Goal: Task Accomplishment & Management: Manage account settings

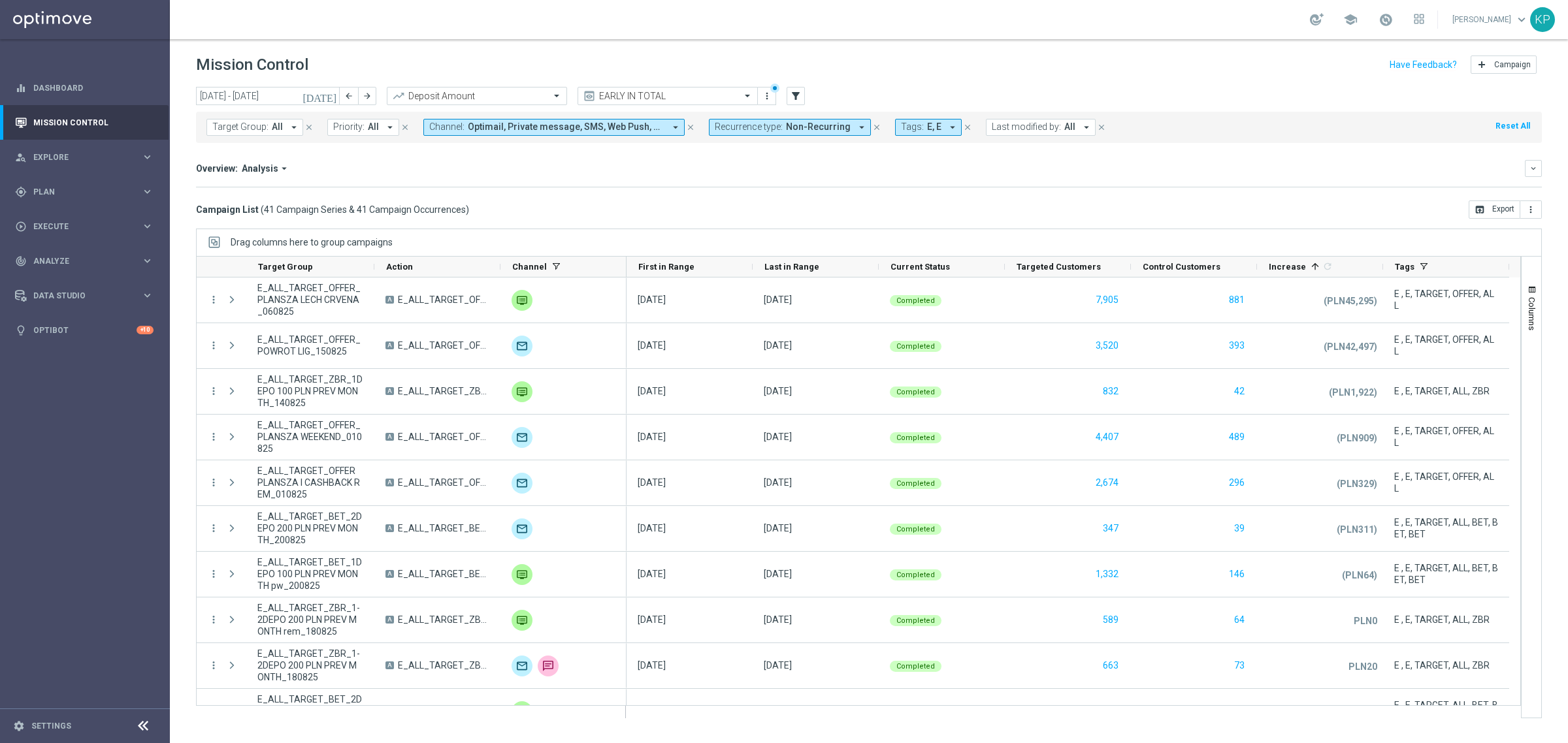
drag, startPoint x: 409, startPoint y: 177, endPoint x: 289, endPoint y: 176, distance: 120.0
click at [409, 177] on div "Overview: Analysis arrow_drop_down keyboard_arrow_down Increase In Deposit Amou…" at bounding box center [868, 173] width 1346 height 28
click at [37, 192] on span "Plan" at bounding box center [87, 191] width 108 height 8
click at [63, 226] on div "Target Groups" at bounding box center [101, 218] width 135 height 19
click at [63, 219] on link "Target Groups" at bounding box center [85, 218] width 102 height 10
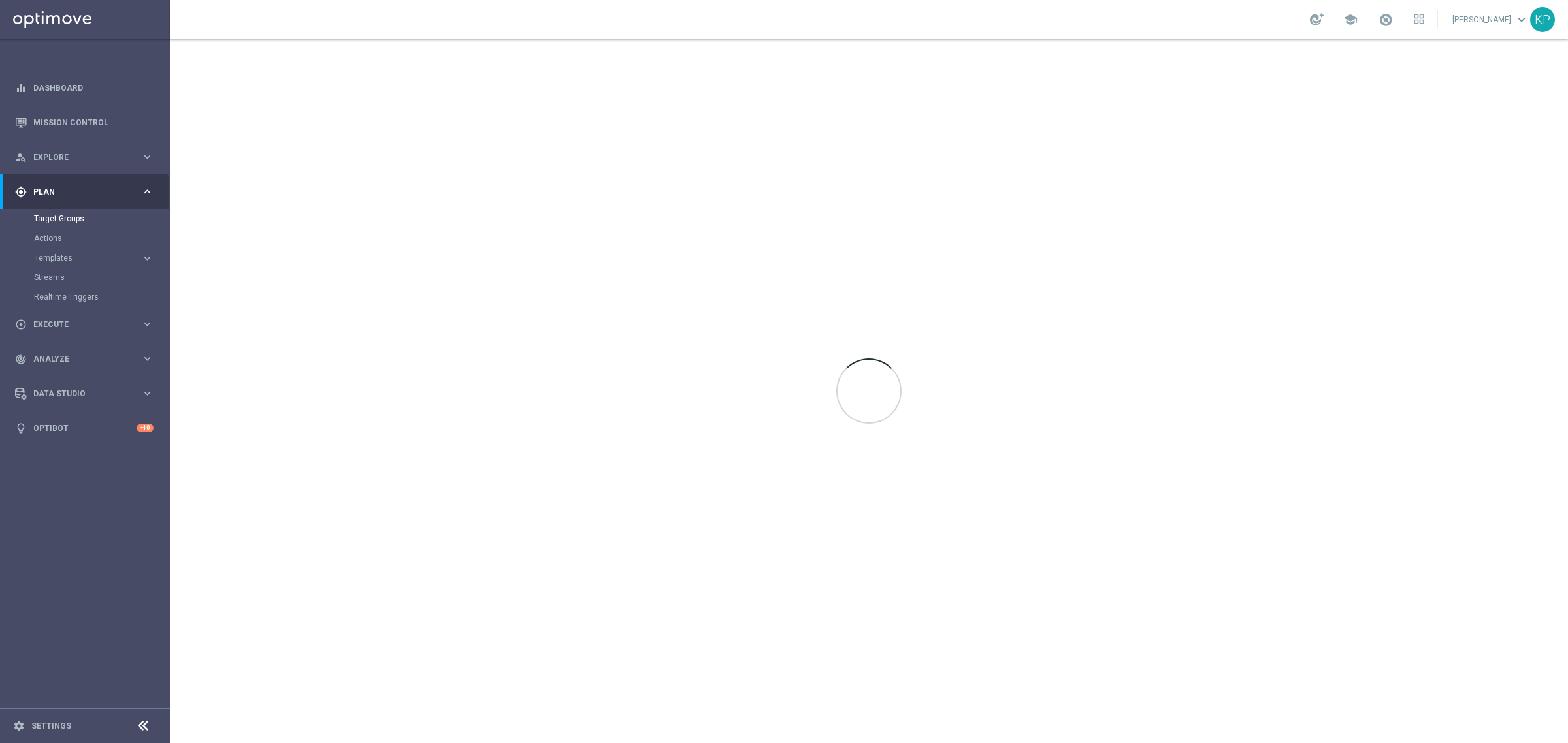
click at [730, 31] on div "school [PERSON_NAME] keyboard_arrow_down KP" at bounding box center [869, 19] width 1398 height 39
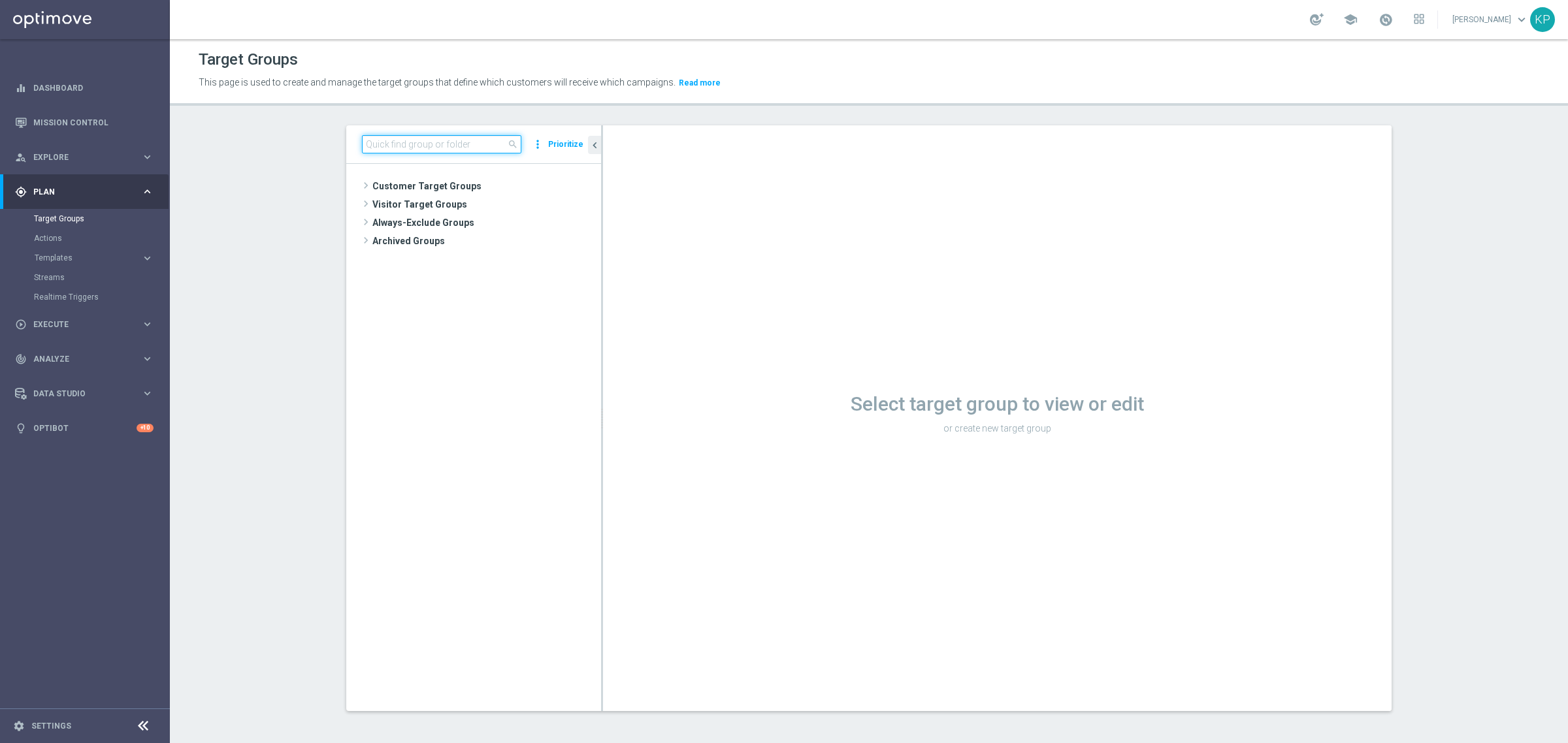
click at [491, 148] on input at bounding box center [442, 145] width 160 height 18
paste input "E_ALL_TARGET_ZBR_200 PLN PREV MONTH rem_240825"
type input "E_ALL_TARGET_ZBR_200 PLN PREV MONTH rem_240825"
click at [482, 218] on span "E_ALL_TARGET_ZBR_200 PLN PREV MONTH rem_240825" at bounding box center [492, 223] width 160 height 11
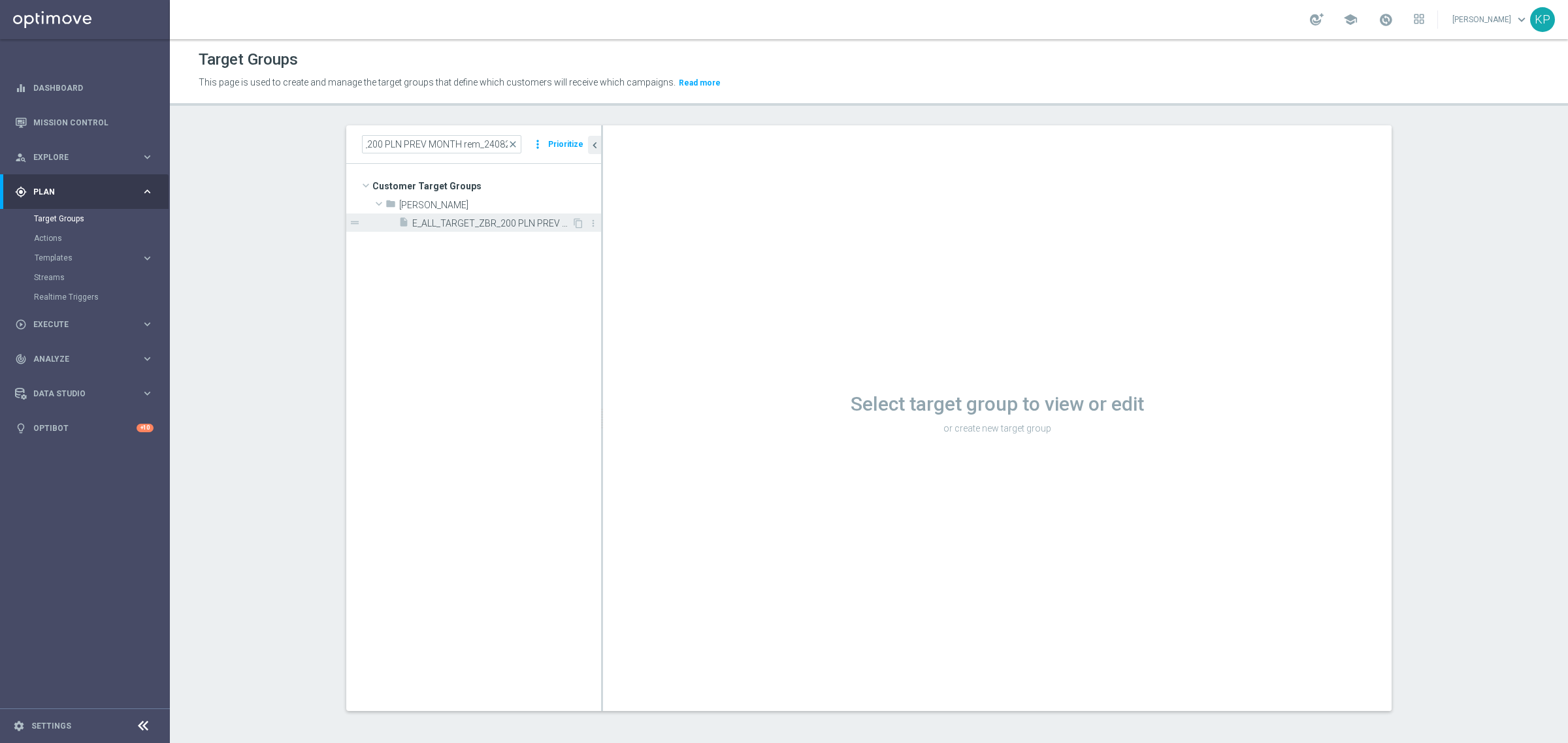
scroll to position [0, 0]
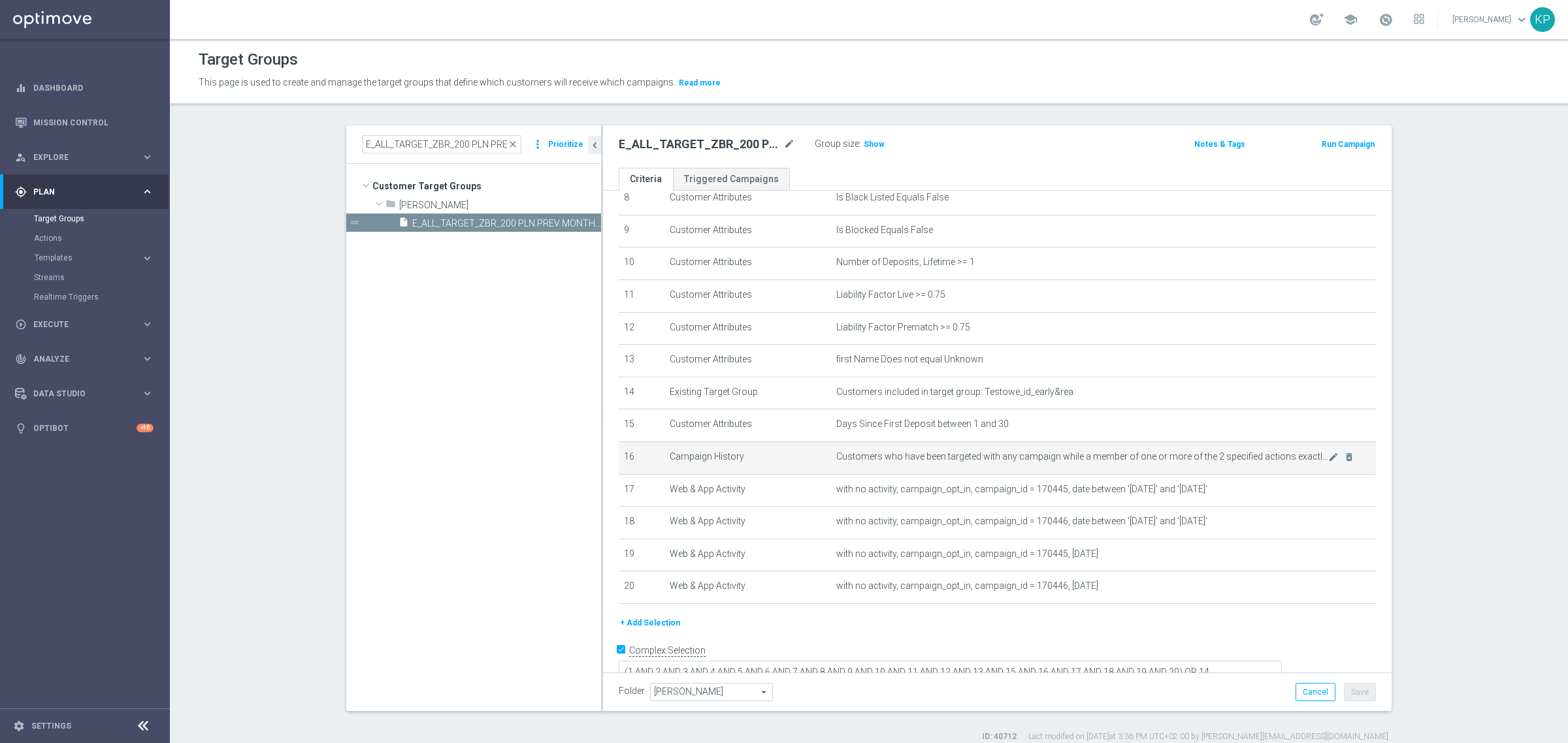
scroll to position [297, 0]
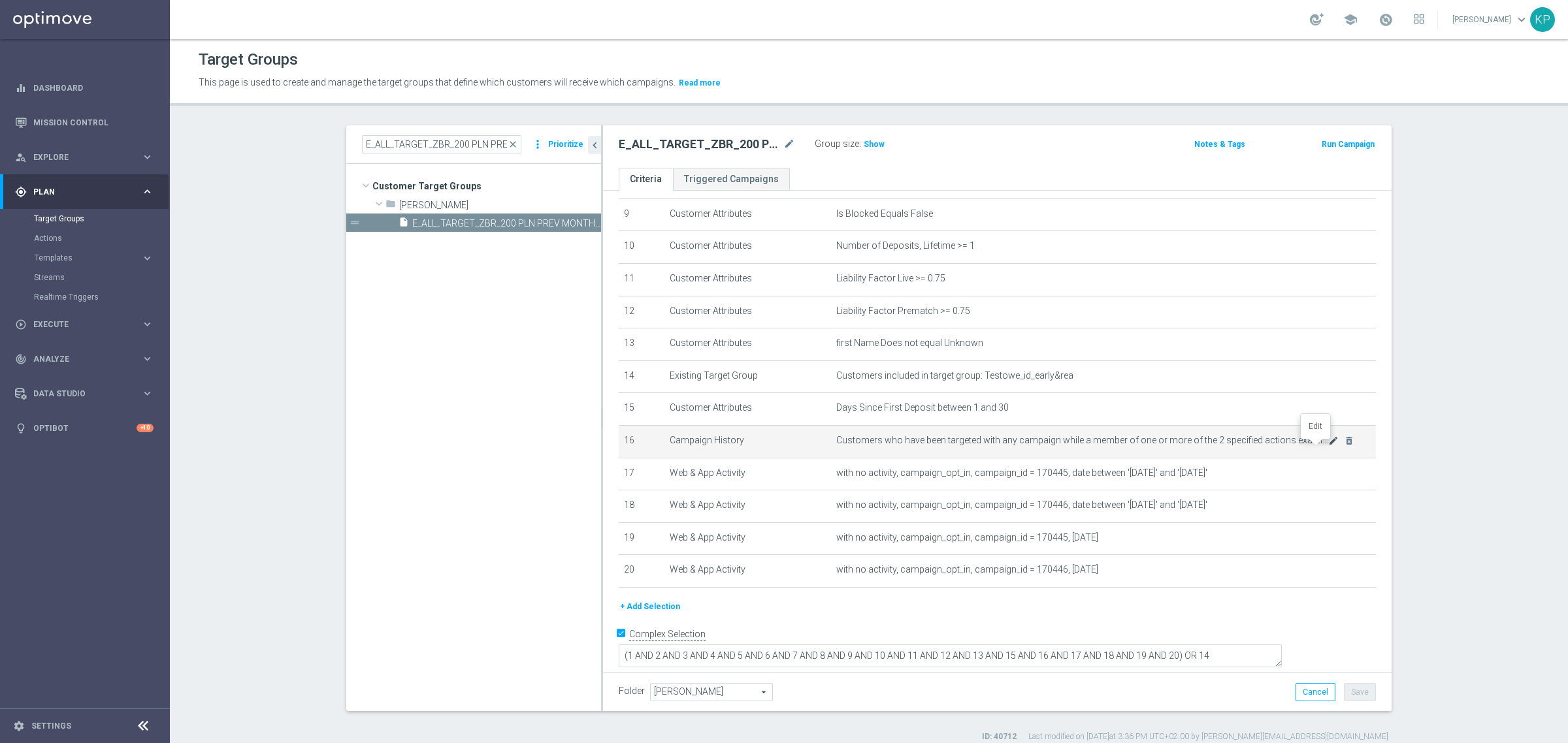
click at [1328, 446] on icon "mode_edit" at bounding box center [1333, 440] width 10 height 10
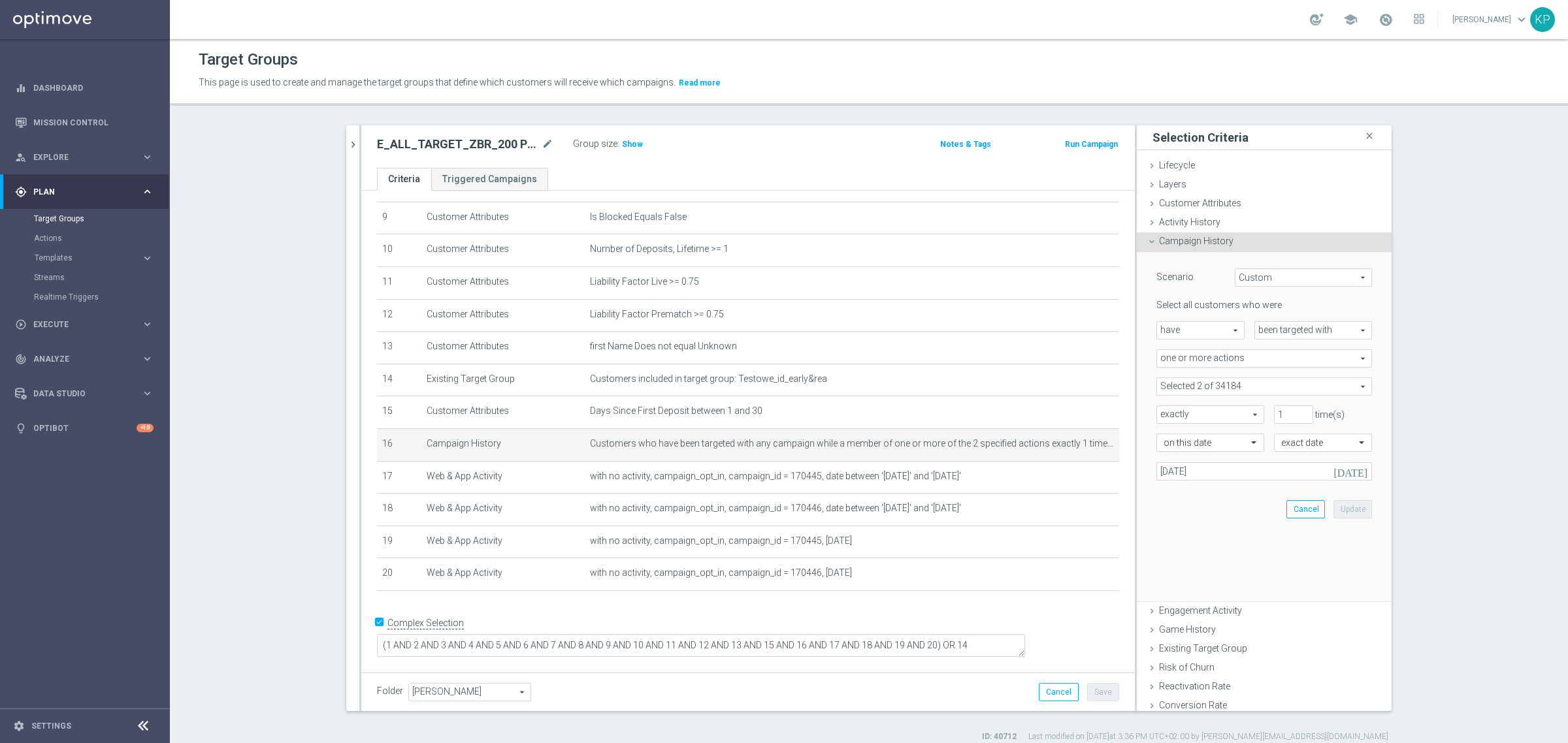
scroll to position [282, 0]
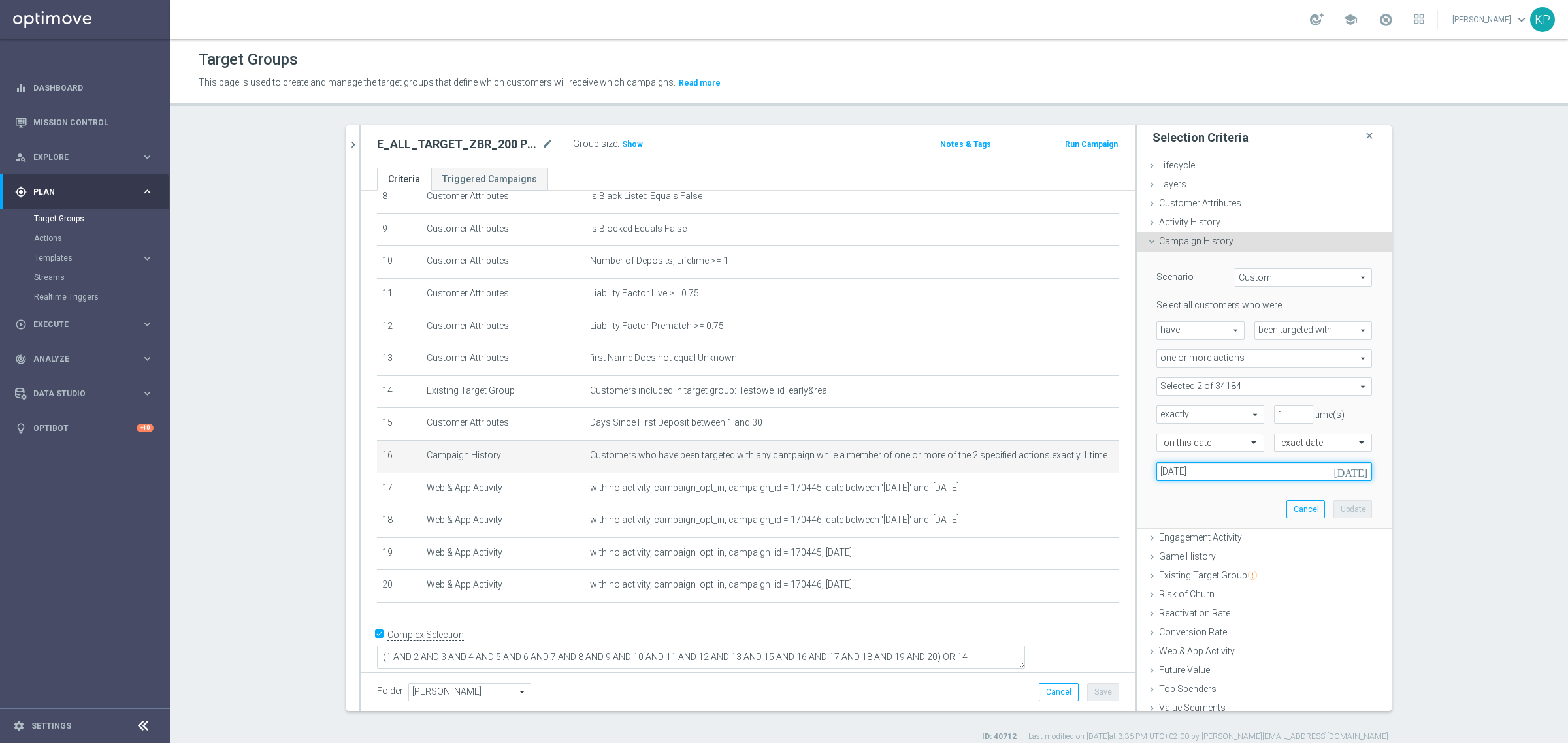
click at [1232, 473] on input "[DATE]" at bounding box center [1264, 471] width 216 height 18
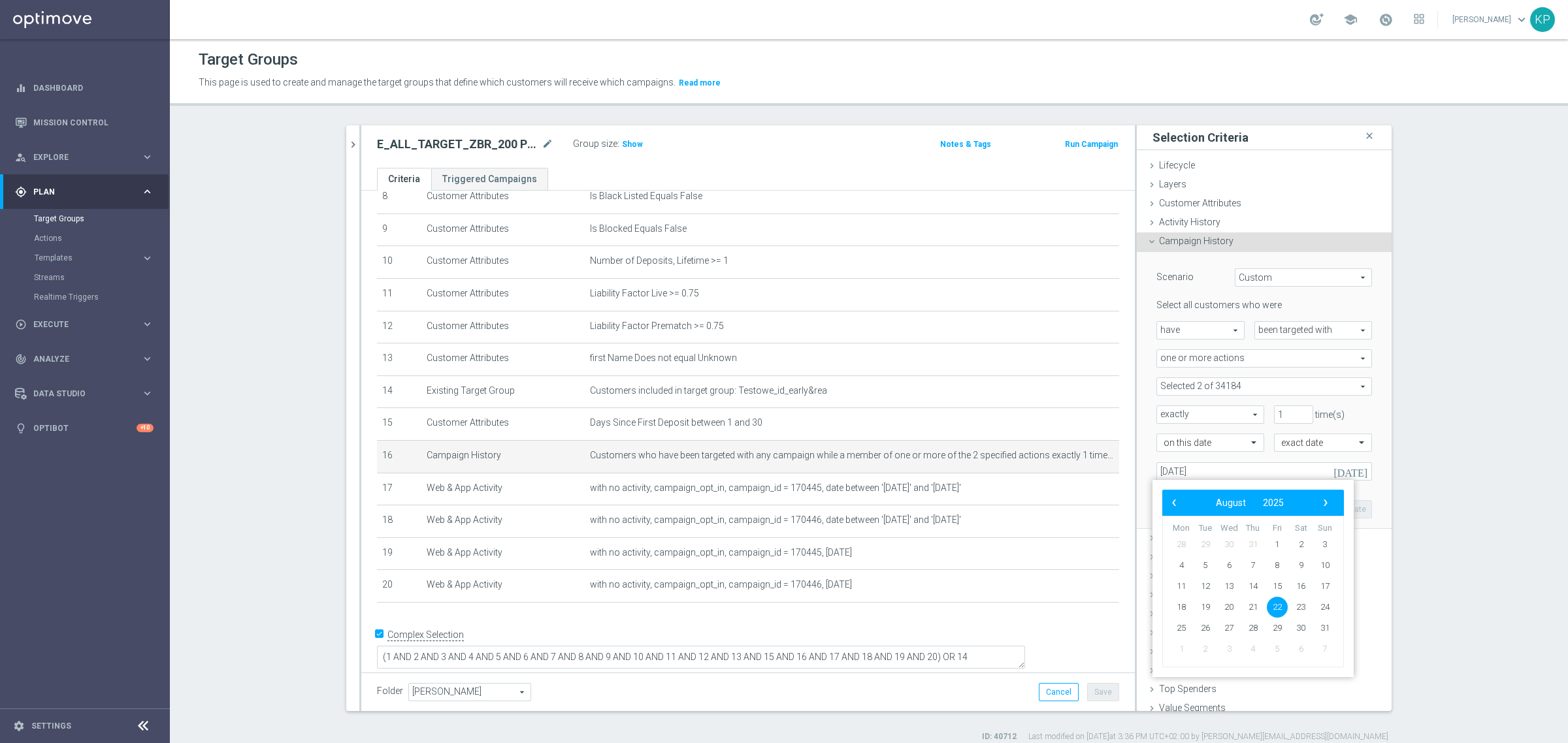
click at [1245, 386] on span at bounding box center [1264, 386] width 214 height 17
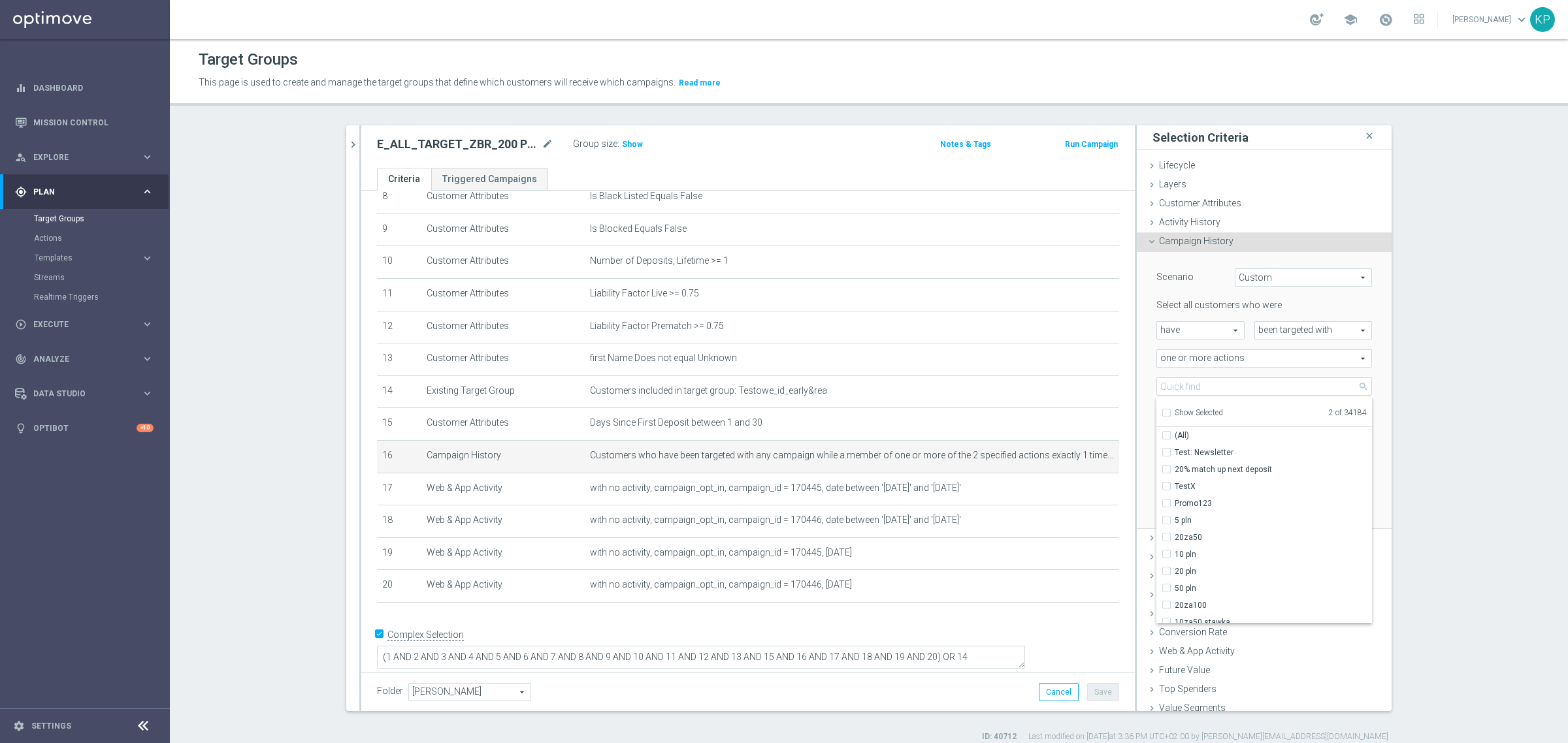
click at [1175, 413] on span "Show Selected" at bounding box center [1199, 412] width 49 height 9
click at [1170, 413] on input "Show Selected" at bounding box center [1166, 415] width 8 height 8
checkbox input "true"
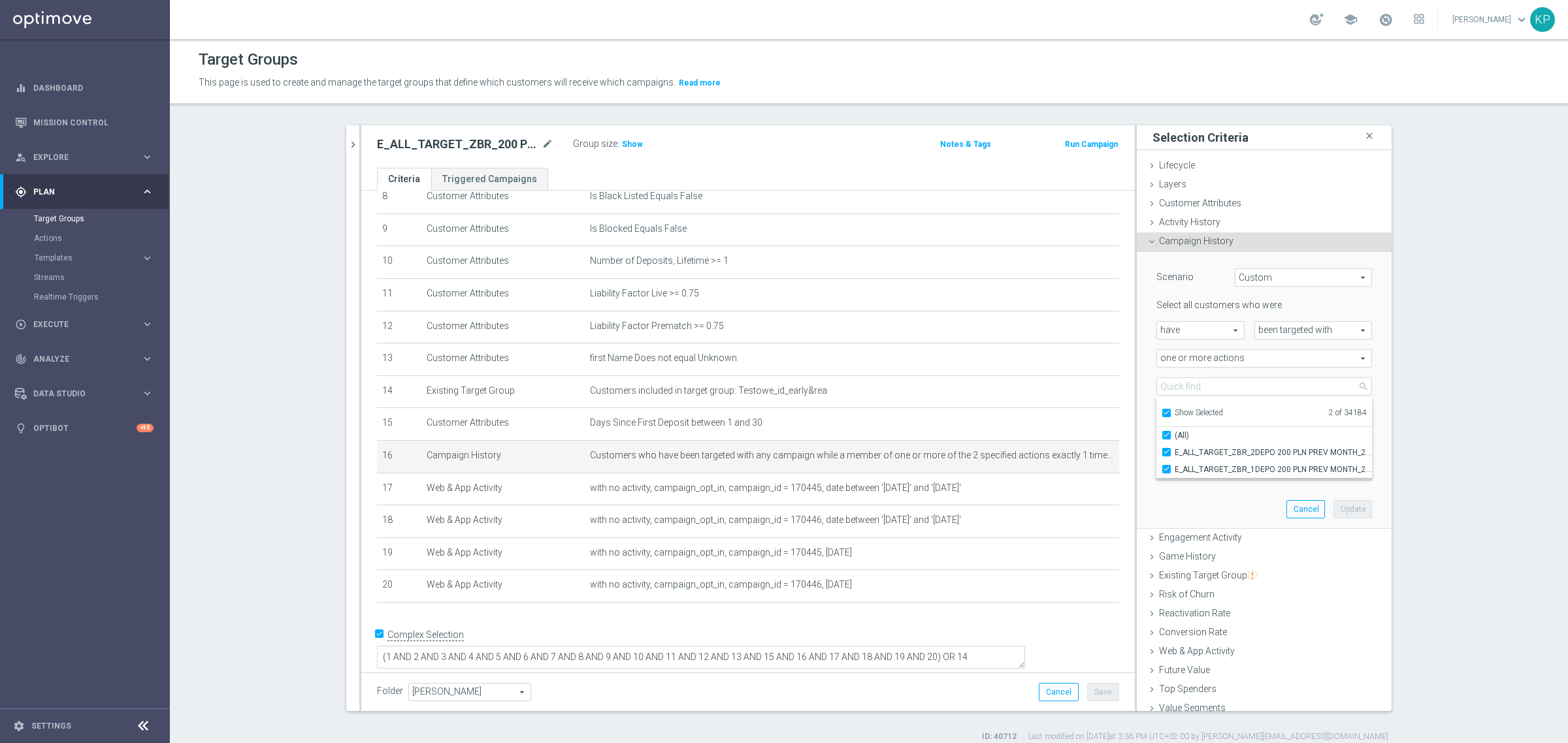
click at [1472, 382] on section "E_ALL_TARGET_ZBR_200 PLN PREV MONTH rem_240825 close more_vert Prioritize Custo…" at bounding box center [869, 434] width 1398 height 617
click at [898, 448] on td "Customers who have been targeted with any campaign while a member of one or mor…" at bounding box center [851, 456] width 534 height 33
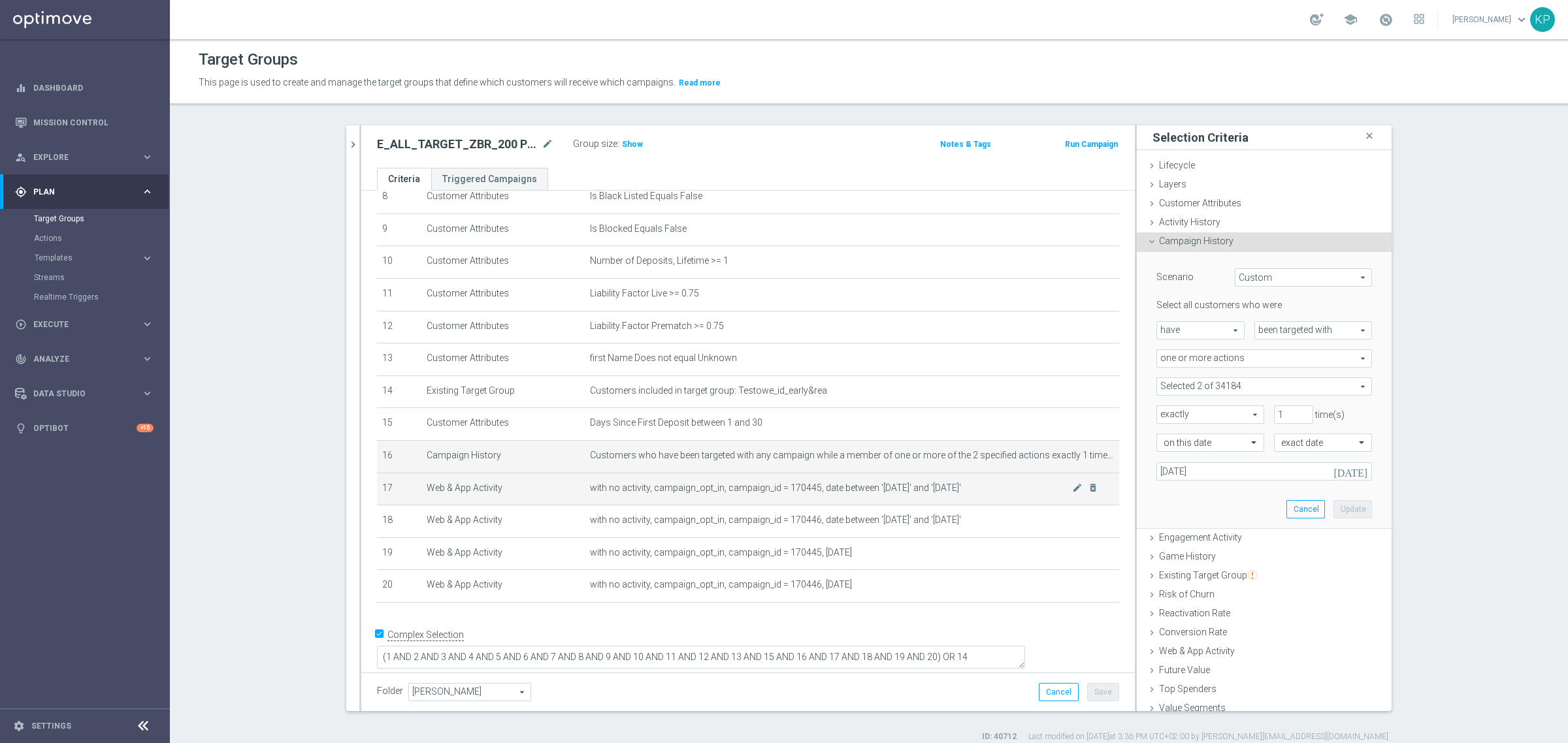
scroll to position [12, 0]
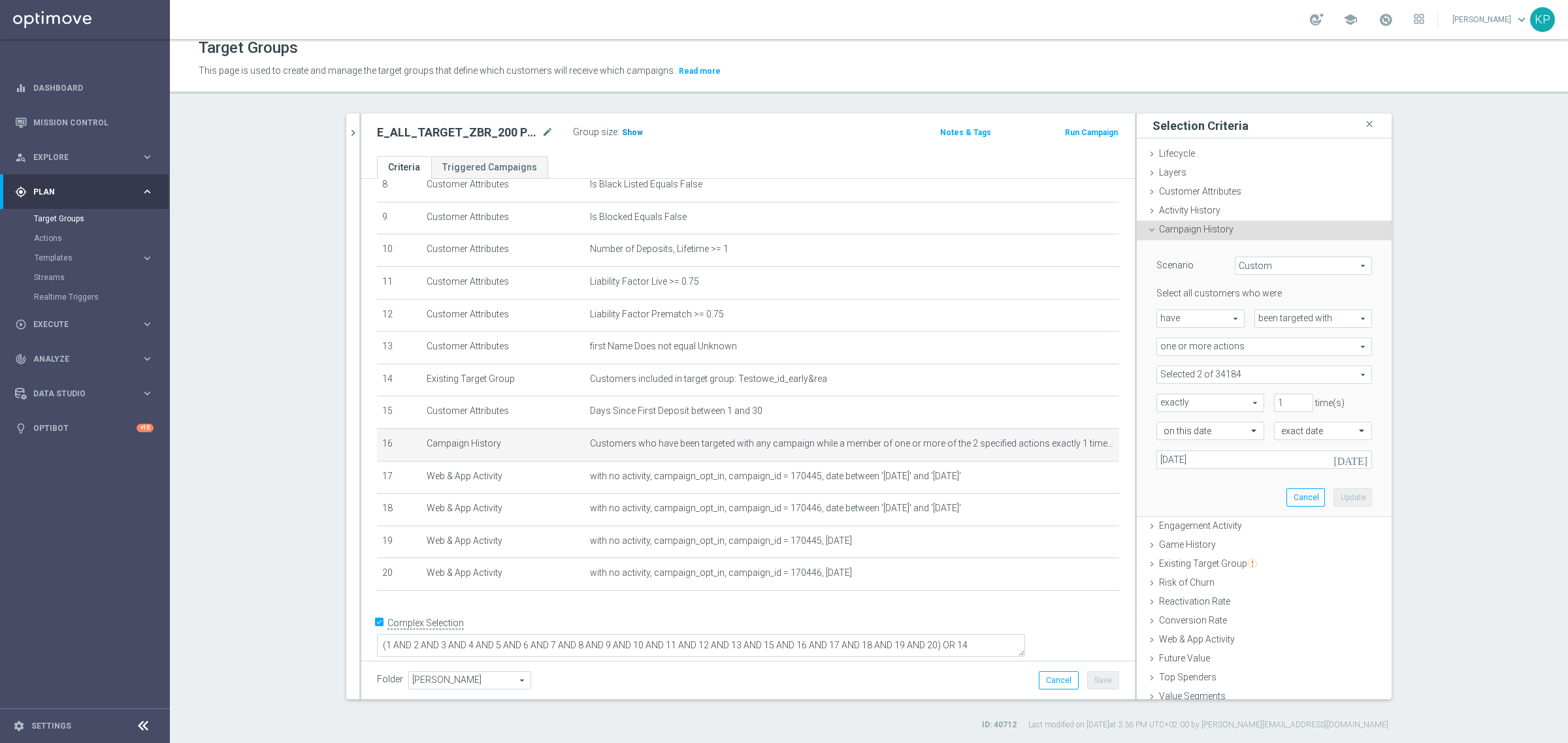
click at [631, 130] on span "Show" at bounding box center [632, 132] width 21 height 9
click at [774, 147] on div "E_ALL_TARGET_ZBR_200 PLN PREV MONTH rem_240825 mode_edit Group size : Show Calc…" at bounding box center [748, 135] width 774 height 43
click at [1107, 64] on p "This page is used to create and manage the target groups that define which cust…" at bounding box center [698, 71] width 1001 height 14
click at [320, 285] on div "E_ALL_TARGET_ZBR_200 PLN PREV MONTH rem_240825 close more_vert Prioritize Custo…" at bounding box center [869, 422] width 1097 height 617
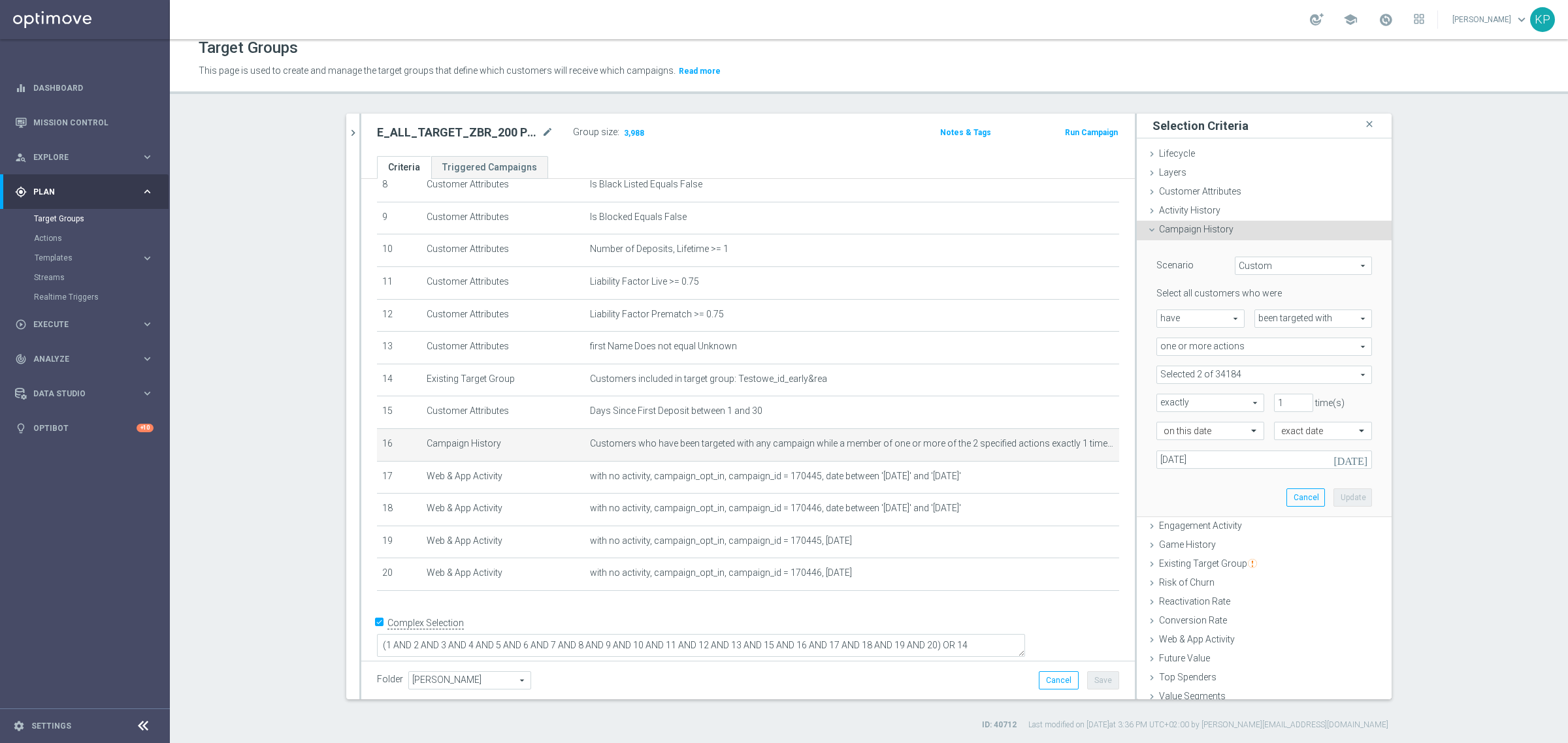
click at [703, 170] on ul "Criteria Triggered Campaigns" at bounding box center [748, 167] width 774 height 23
click at [769, 536] on td "with no activity, campaign_opt_in, campaign_id = 170445, [DATE] mode_edit delet…" at bounding box center [851, 542] width 534 height 33
click at [493, 93] on header "Target Groups This page is used to create and manage the target groups that def…" at bounding box center [869, 61] width 1398 height 67
click at [494, 92] on header "Target Groups This page is used to create and manage the target groups that def…" at bounding box center [869, 61] width 1398 height 67
click at [605, 30] on div "school [PERSON_NAME] keyboard_arrow_down KP" at bounding box center [869, 19] width 1398 height 39
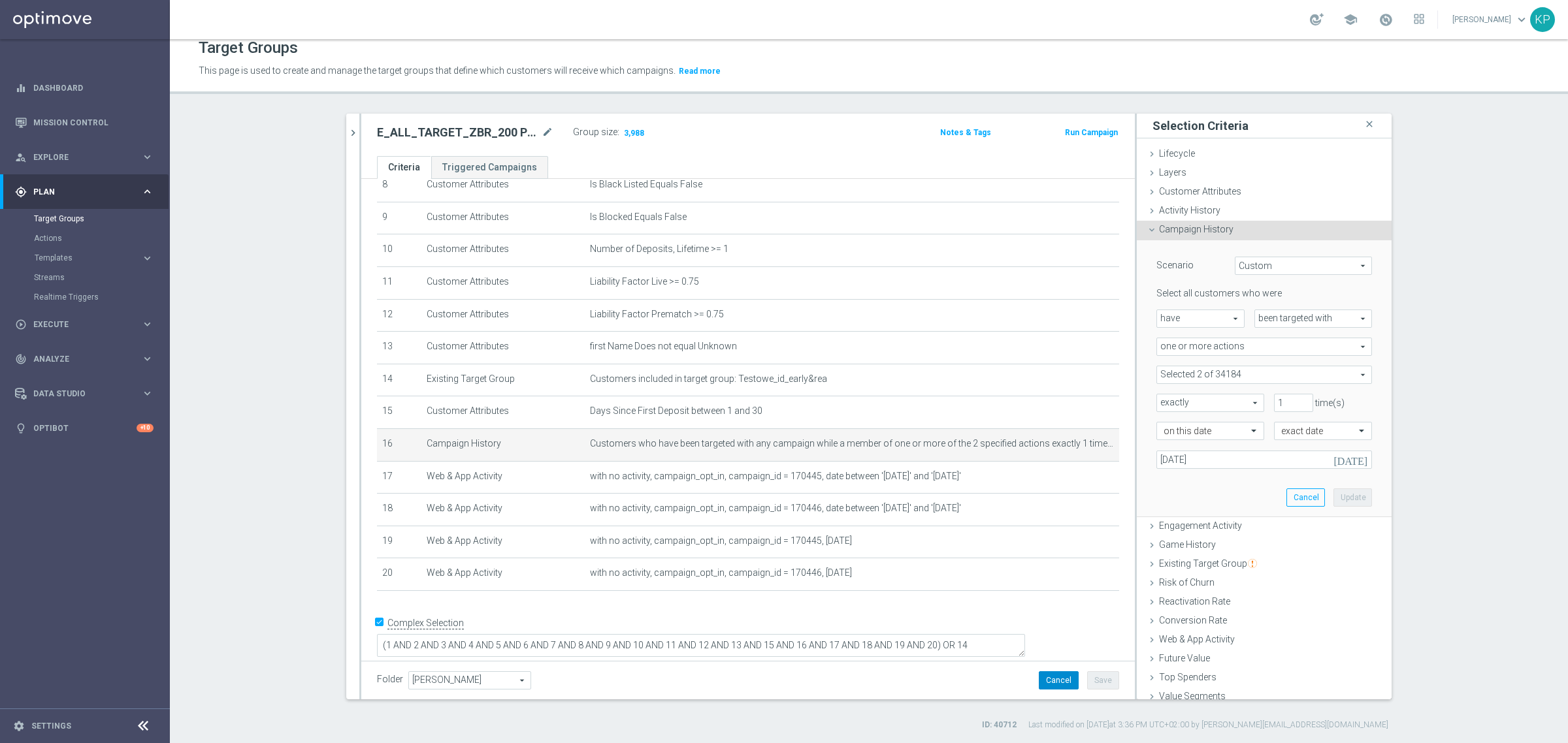
click at [1052, 678] on button "Cancel" at bounding box center [1059, 680] width 40 height 18
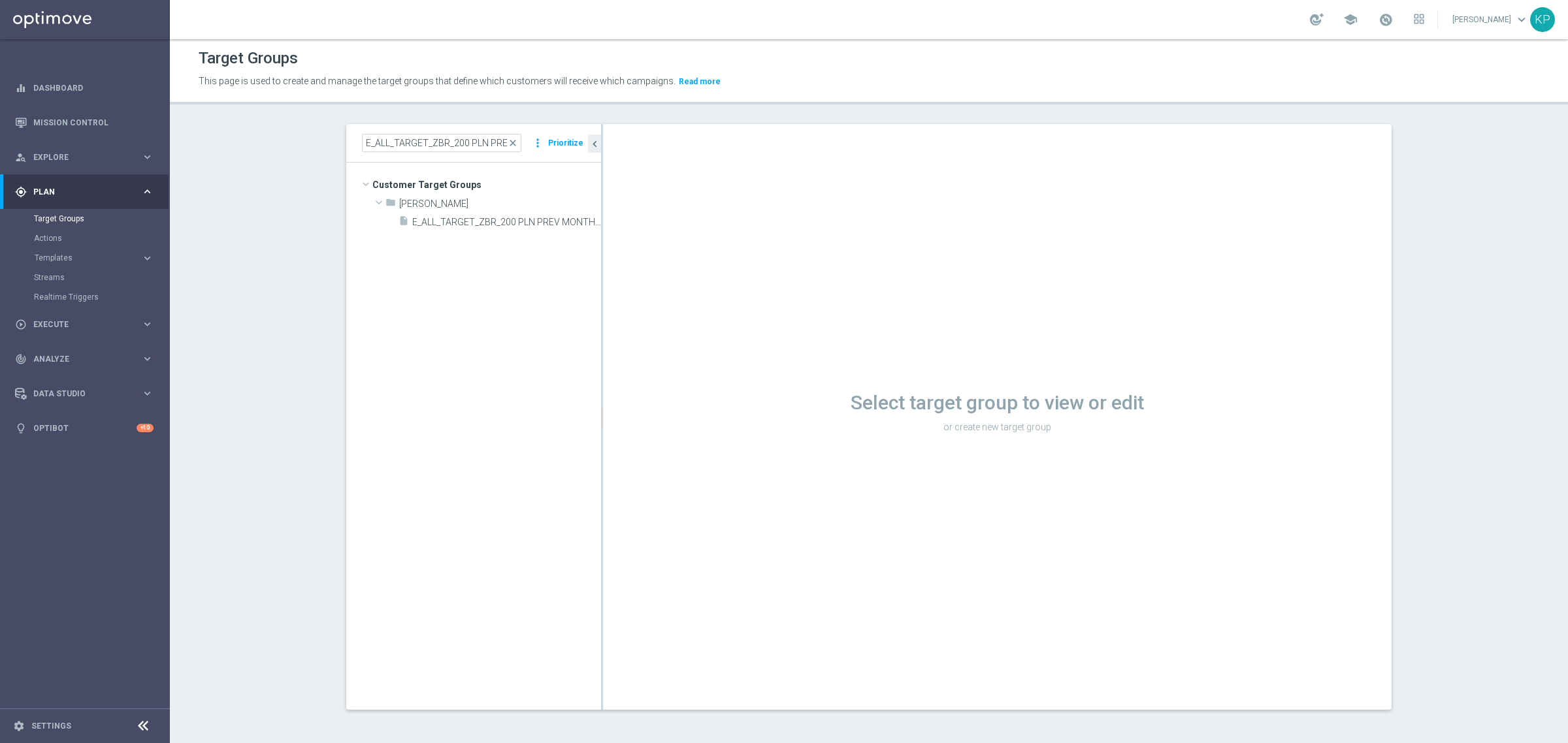
scroll to position [2, 0]
